Goal: Find specific page/section: Find specific page/section

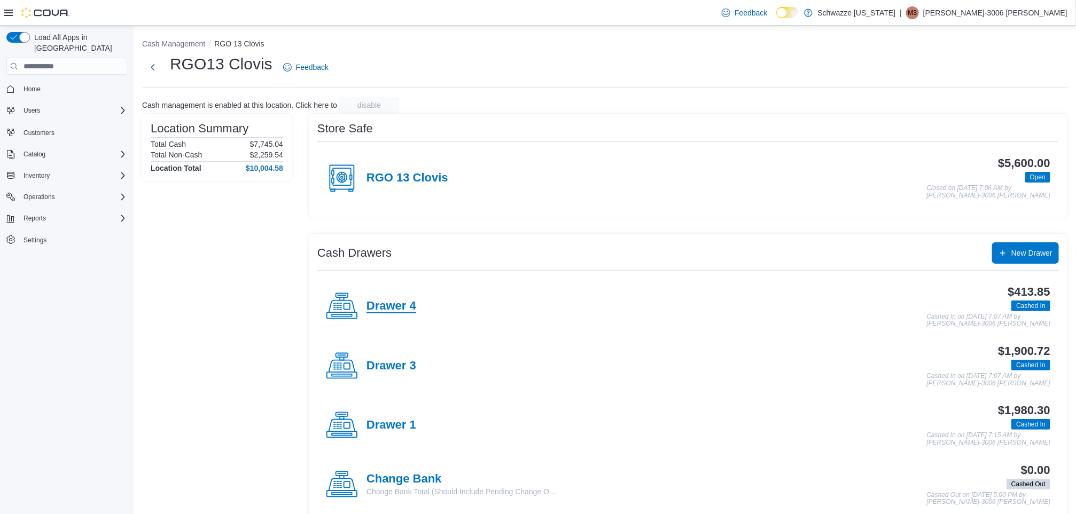
click at [399, 300] on h4 "Drawer 4" at bounding box center [391, 307] width 50 height 14
